Goal: Navigation & Orientation: Find specific page/section

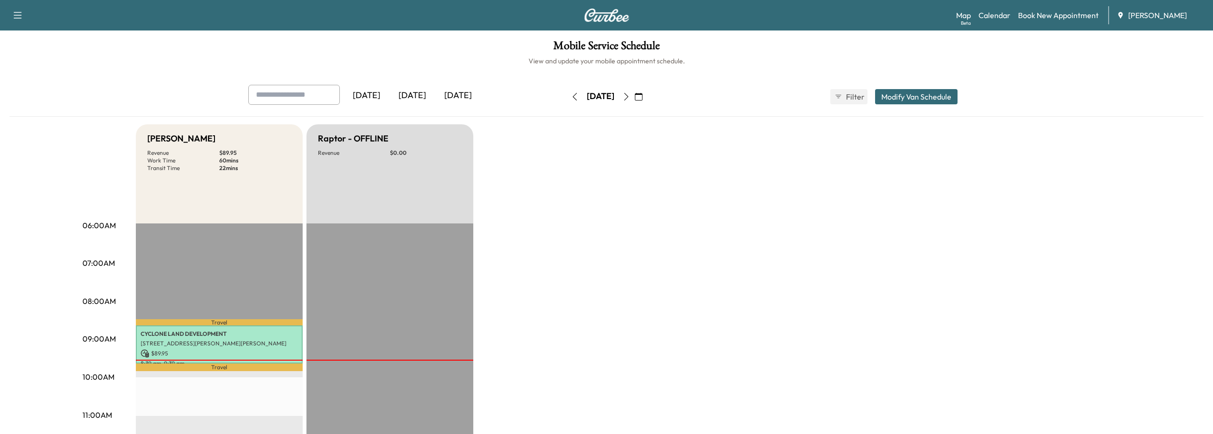
scroll to position [143, 0]
click at [630, 94] on icon "button" at bounding box center [626, 97] width 8 height 8
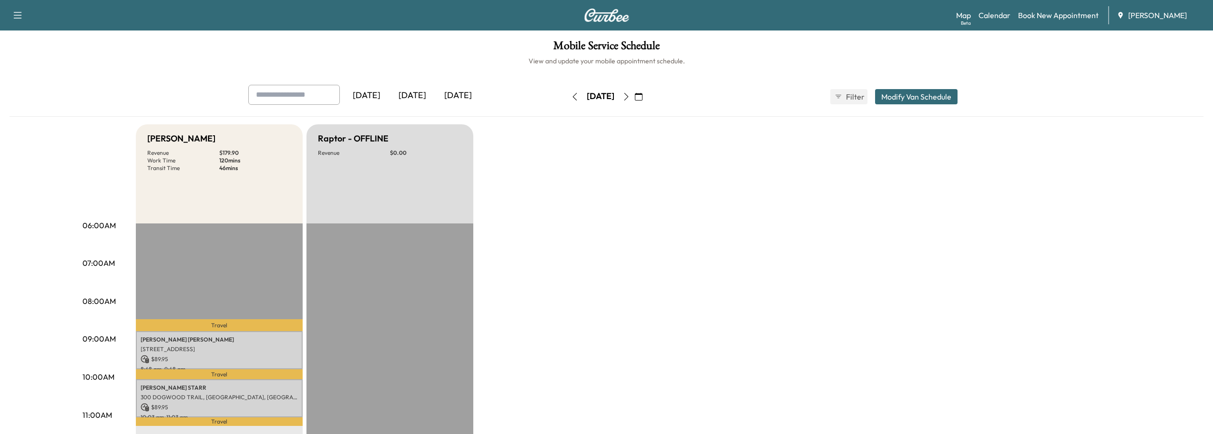
click at [571, 100] on icon "button" at bounding box center [575, 97] width 8 height 8
